Goal: Navigation & Orientation: Find specific page/section

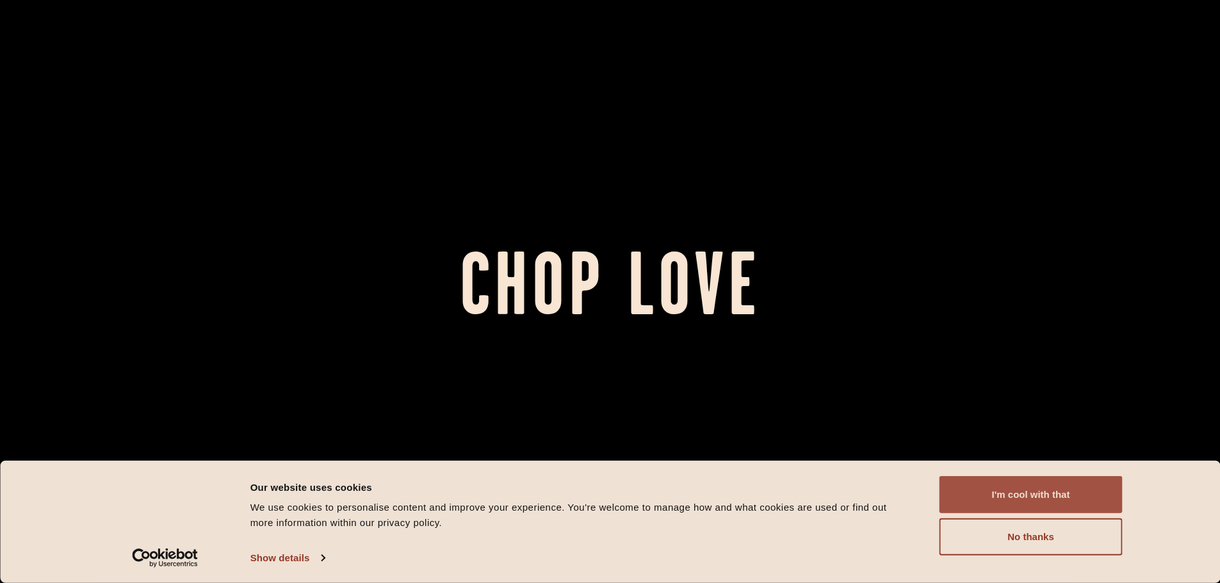
click at [1048, 484] on button "I'm cool with that" at bounding box center [1030, 494] width 183 height 37
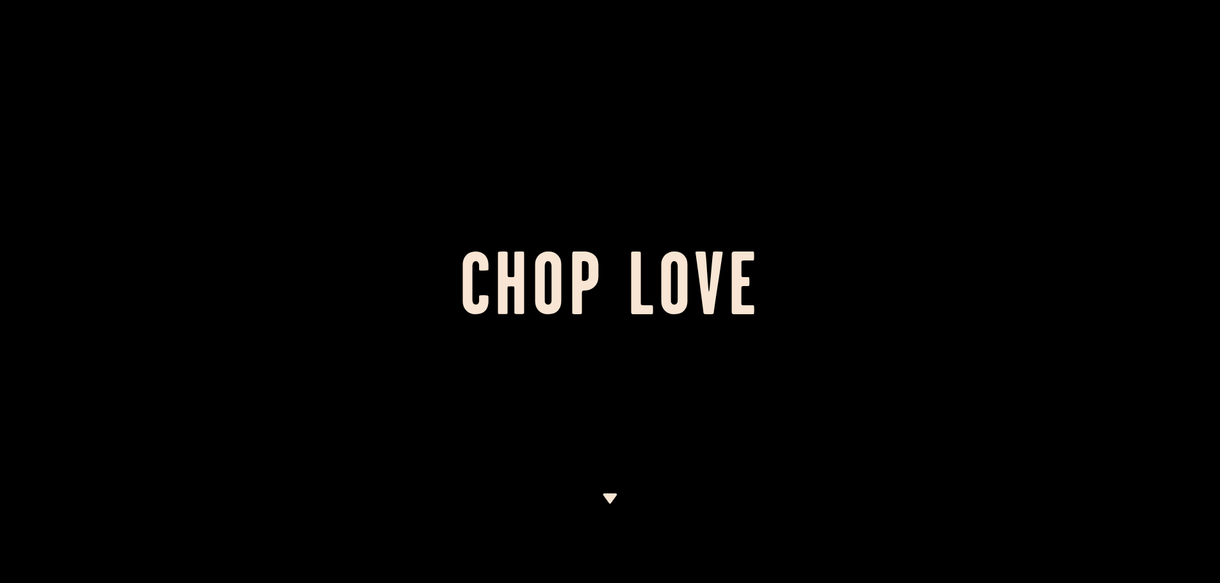
click at [613, 493] on div at bounding box center [610, 291] width 1220 height 583
click at [612, 495] on img at bounding box center [610, 499] width 16 height 10
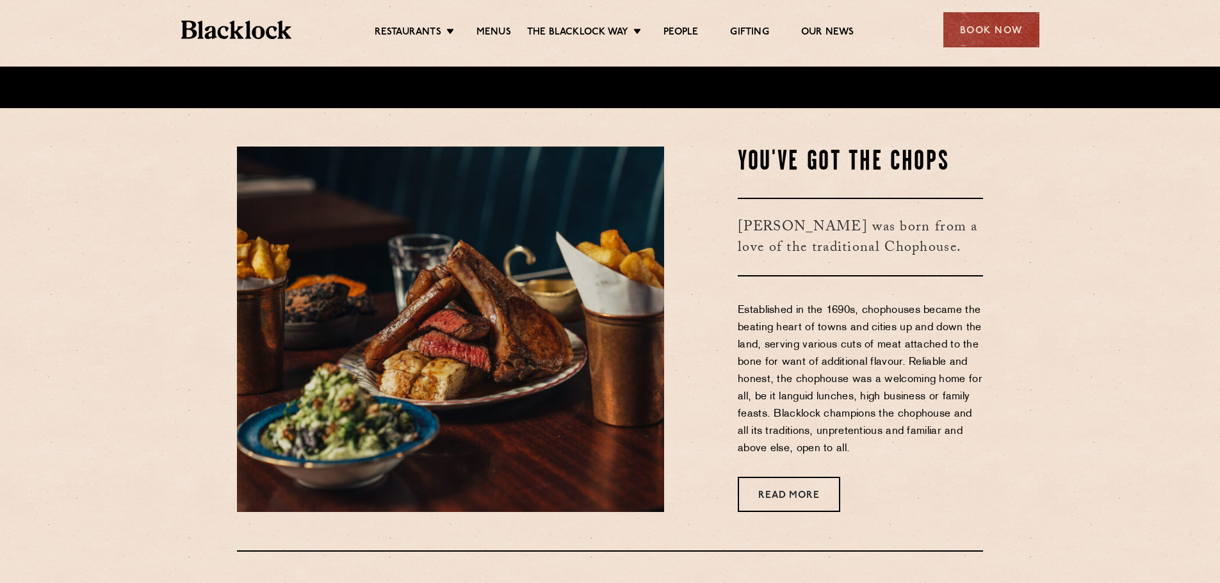
scroll to position [350, 0]
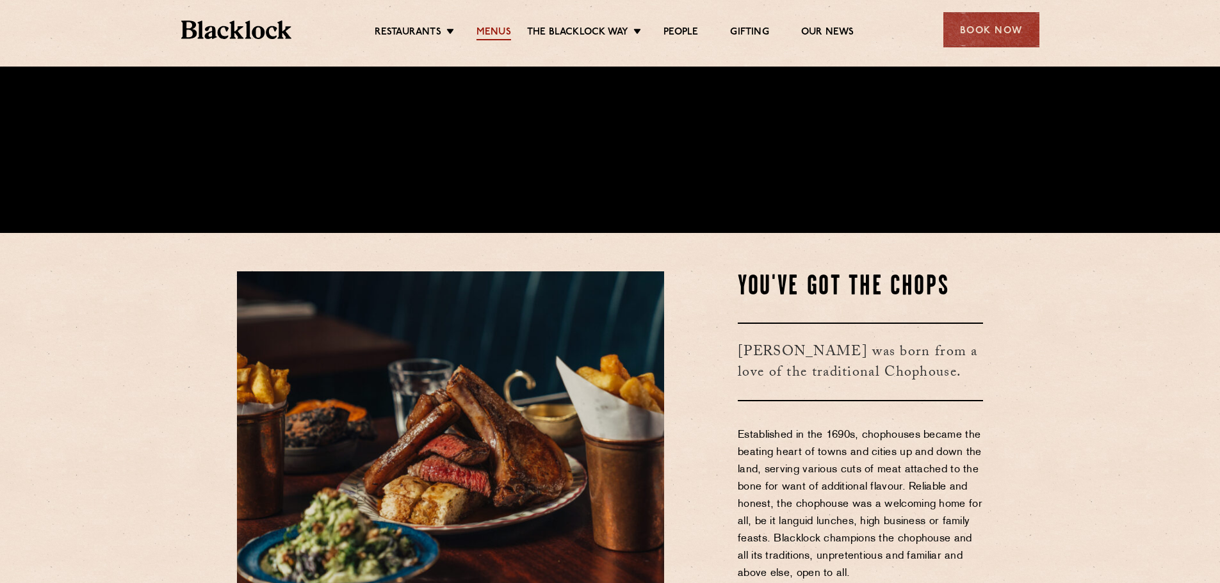
click at [494, 31] on link "Menus" at bounding box center [493, 33] width 35 height 14
